Goal: Transaction & Acquisition: Subscribe to service/newsletter

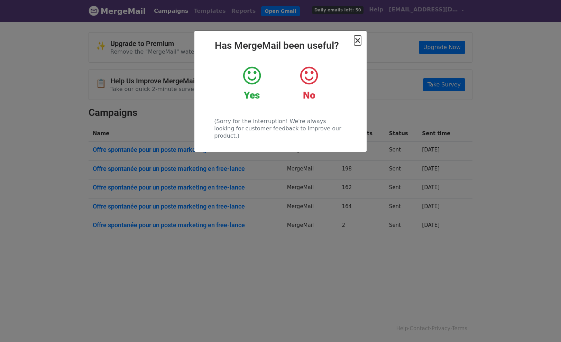
click at [358, 41] on span "×" at bounding box center [357, 41] width 7 height 10
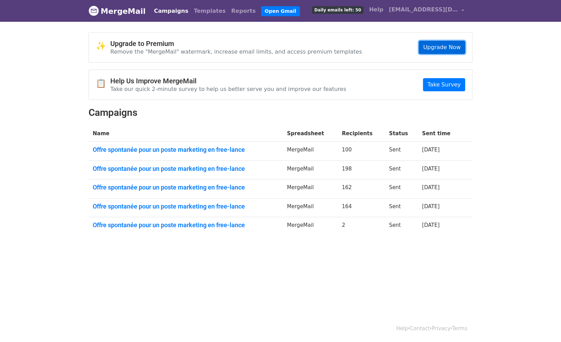
click at [459, 48] on link "Upgrade Now" at bounding box center [442, 47] width 46 height 13
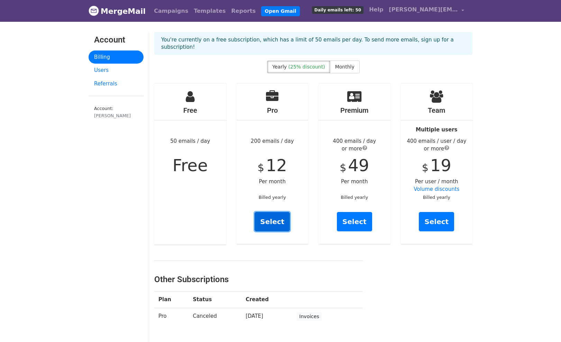
click at [269, 214] on link "Select" at bounding box center [271, 221] width 35 height 19
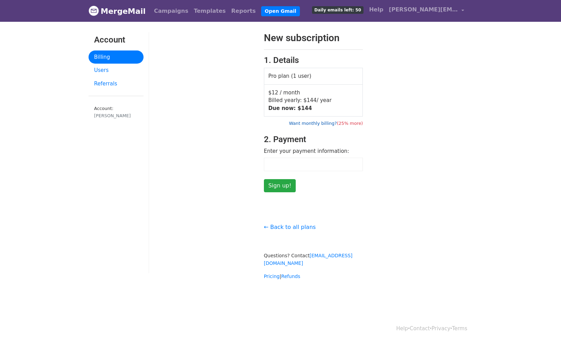
click at [315, 122] on link "Want monthly billing? (25% more)" at bounding box center [326, 123] width 74 height 5
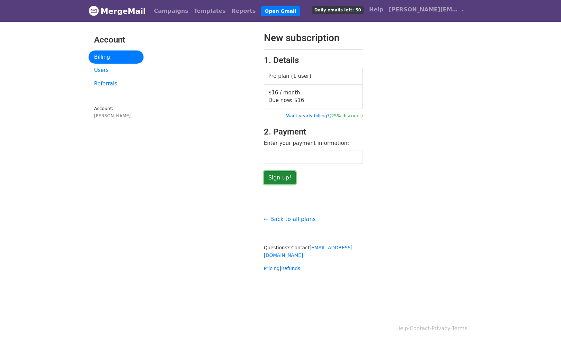
click at [279, 176] on input "Sign up!" at bounding box center [280, 177] width 32 height 13
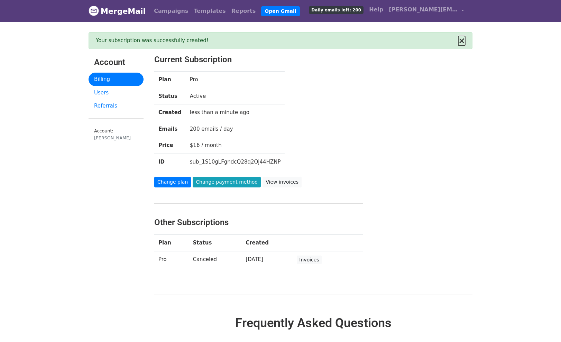
click at [462, 41] on button "×" at bounding box center [461, 41] width 7 height 8
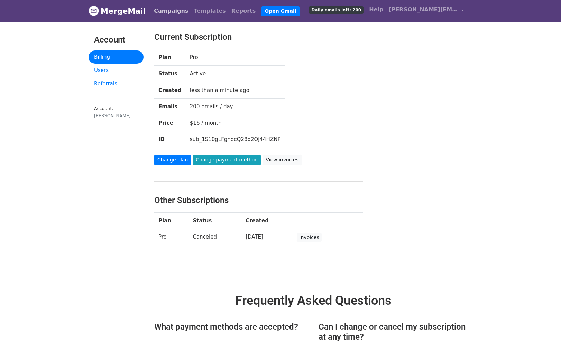
click at [162, 12] on link "Campaigns" at bounding box center [171, 11] width 40 height 14
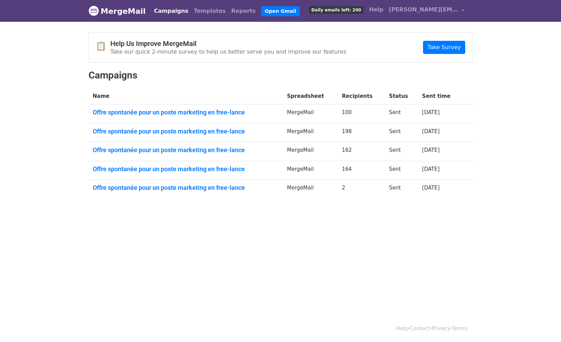
click at [120, 12] on link "MergeMail" at bounding box center [116, 11] width 57 height 15
click at [122, 13] on link "MergeMail" at bounding box center [116, 11] width 57 height 15
click at [330, 84] on div "📋 Help Us Improve MergeMail Take our quick 2-minute survey to help us better se…" at bounding box center [280, 118] width 394 height 172
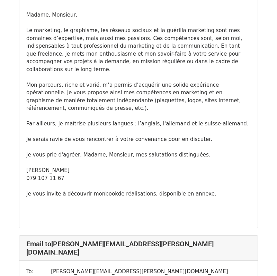
scroll to position [402, 0]
